Goal: Communication & Community: Ask a question

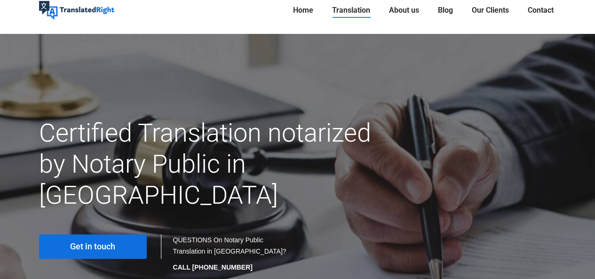
scroll to position [47, 0]
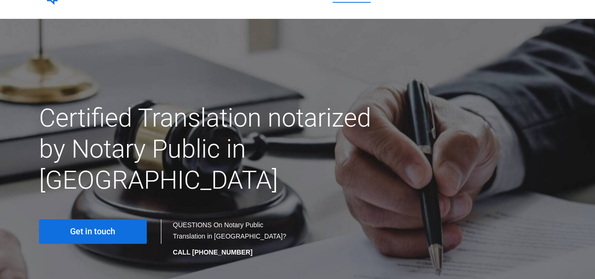
click at [122, 219] on link "Get in touch" at bounding box center [93, 231] width 108 height 24
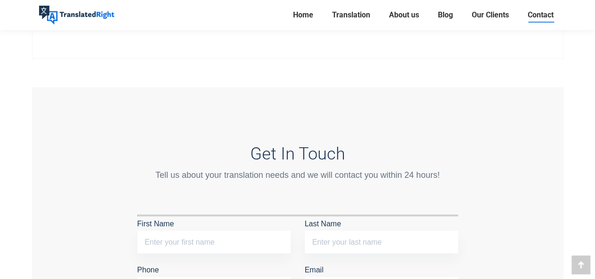
scroll to position [753, 0]
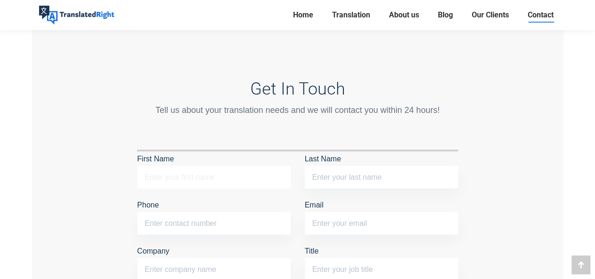
click at [233, 179] on input "First Name" at bounding box center [213, 177] width 153 height 23
type input "Yifan"
click at [337, 169] on input "Last Name" at bounding box center [381, 177] width 153 height 23
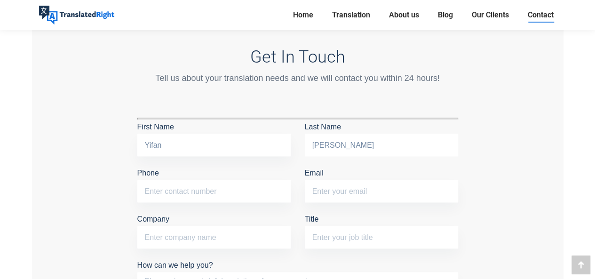
scroll to position [800, 0]
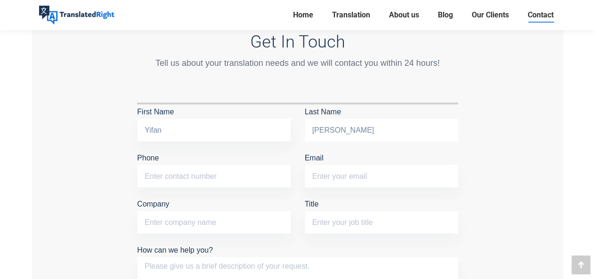
type input "[PERSON_NAME]"
click at [241, 180] on input "Phone" at bounding box center [213, 176] width 153 height 23
type input "94998736"
click at [340, 172] on input "Email" at bounding box center [381, 176] width 153 height 23
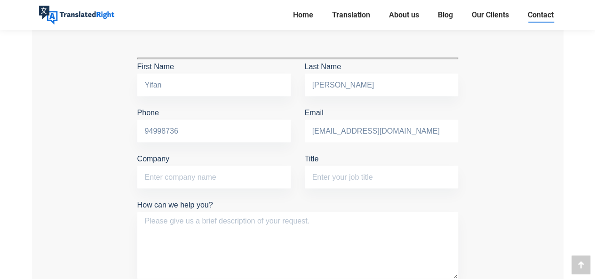
scroll to position [847, 0]
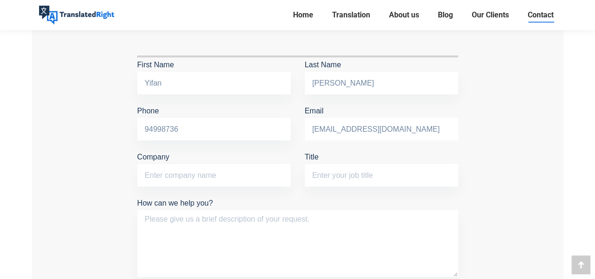
type input "[EMAIL_ADDRESS][DOMAIN_NAME]"
click at [266, 166] on input "Company" at bounding box center [213, 175] width 153 height 23
type input "nil"
click at [340, 178] on input "Title" at bounding box center [381, 175] width 153 height 23
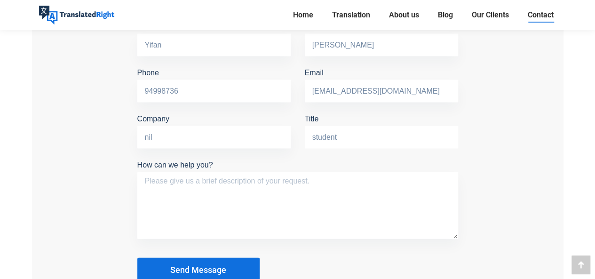
scroll to position [894, 0]
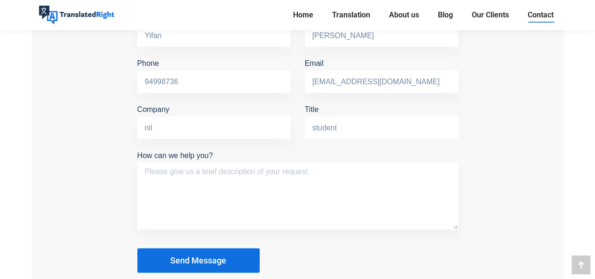
type input "student"
click at [307, 193] on textarea "How can we help you?" at bounding box center [297, 196] width 321 height 67
type textarea "H"
click at [204, 167] on textarea "I want to translate my parents" at bounding box center [297, 196] width 321 height 67
paste textarea "notarised"
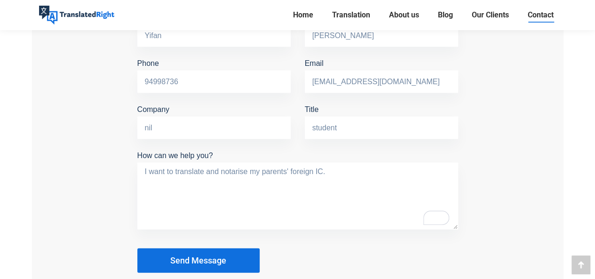
type textarea "I want to translate and notarise my parents' foreign IC."
click at [444, 136] on input "student" at bounding box center [381, 128] width 153 height 23
click at [205, 77] on input "94998736" at bounding box center [213, 82] width 153 height 23
drag, startPoint x: 201, startPoint y: 78, endPoint x: 117, endPoint y: 81, distance: 84.7
click at [117, 81] on div "Get In Touch Tell us about your translation needs and we will contact you withi…" at bounding box center [298, 105] width 532 height 448
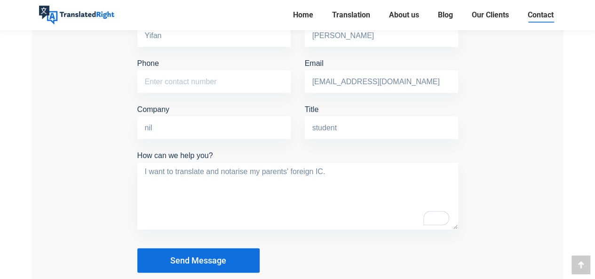
click at [117, 80] on div "Get In Touch Tell us about your translation needs and we will contact you withi…" at bounding box center [298, 105] width 532 height 448
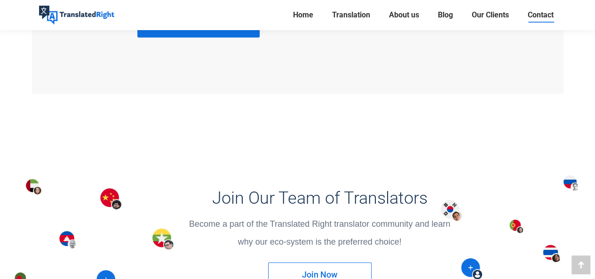
scroll to position [988, 0]
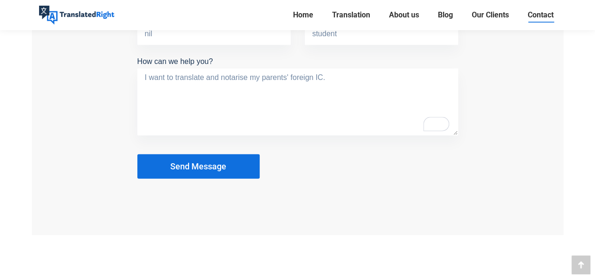
click at [310, 158] on p "Send Message" at bounding box center [297, 162] width 321 height 34
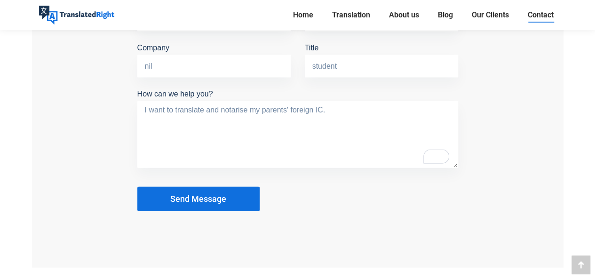
scroll to position [941, 0]
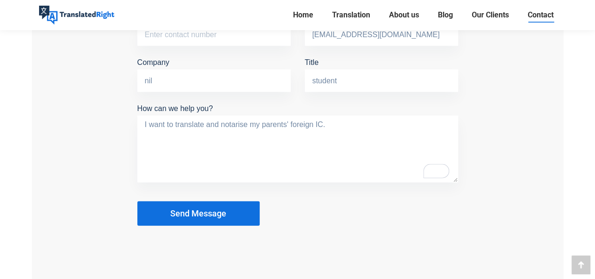
click at [220, 205] on button "Send Message" at bounding box center [198, 213] width 122 height 24
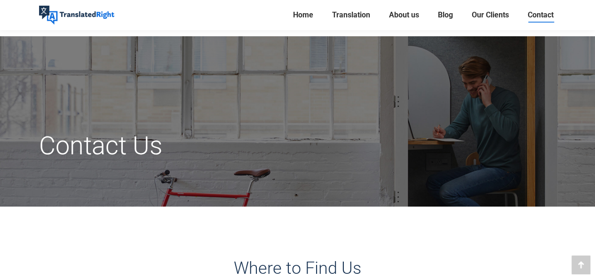
scroll to position [0, 0]
